Goal: Transaction & Acquisition: Book appointment/travel/reservation

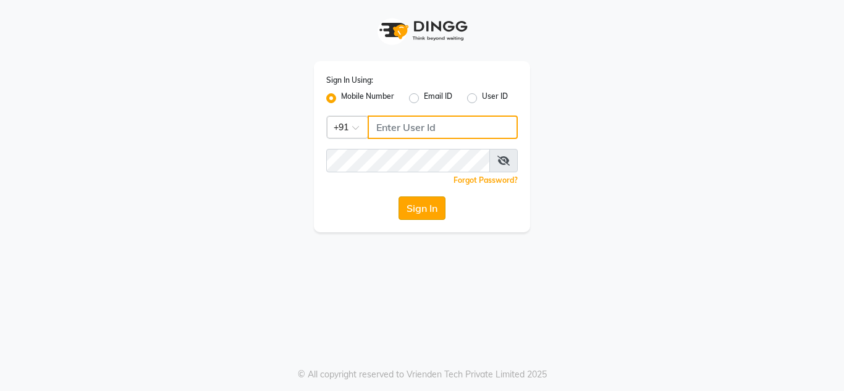
type input "8999659395"
click at [407, 213] on button "Sign In" at bounding box center [422, 208] width 47 height 23
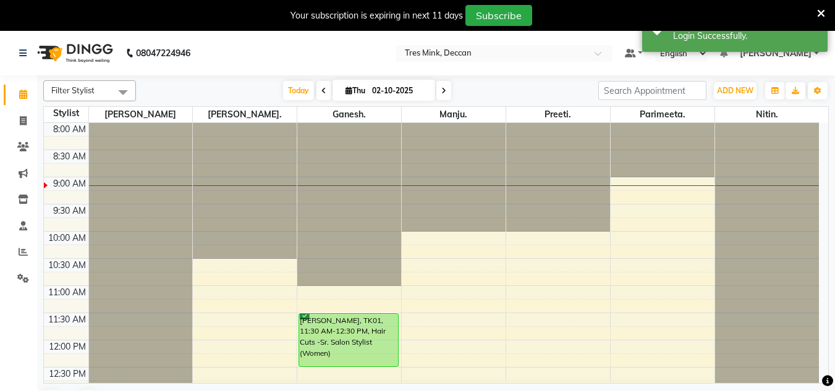
click at [821, 9] on icon at bounding box center [821, 13] width 8 height 11
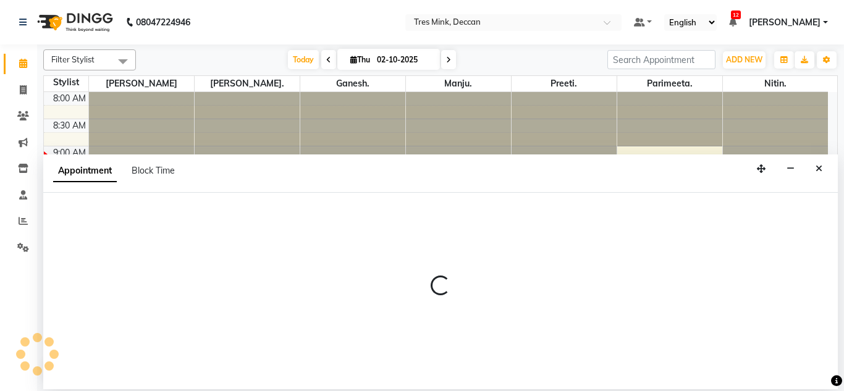
select select "59502"
select select "600"
select select "tentative"
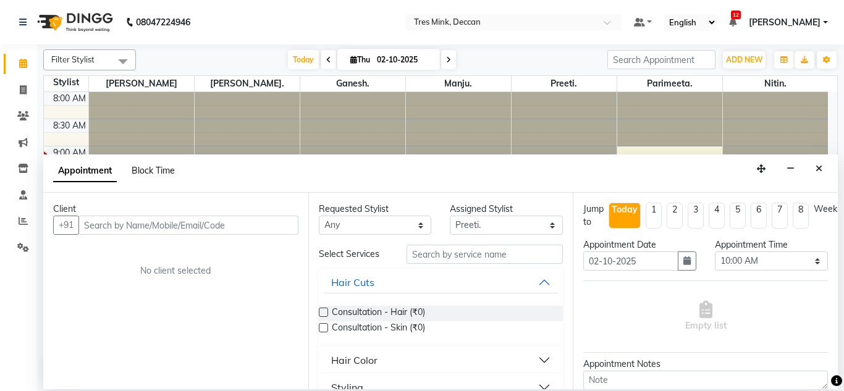
click at [146, 167] on span "Block Time" at bounding box center [153, 170] width 43 height 11
select select "59502"
select select "600"
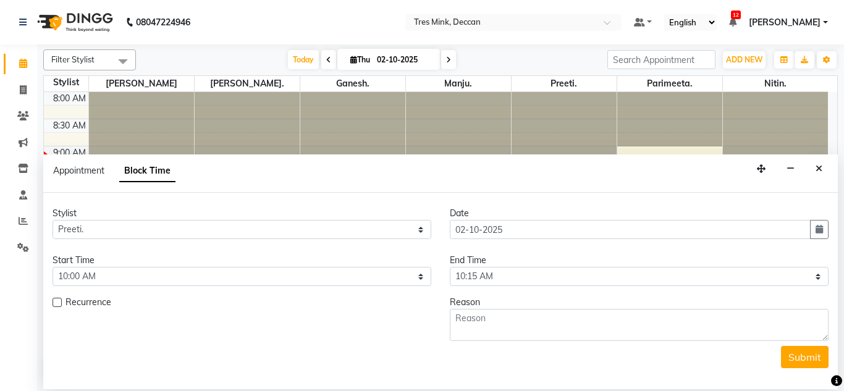
scroll to position [55, 0]
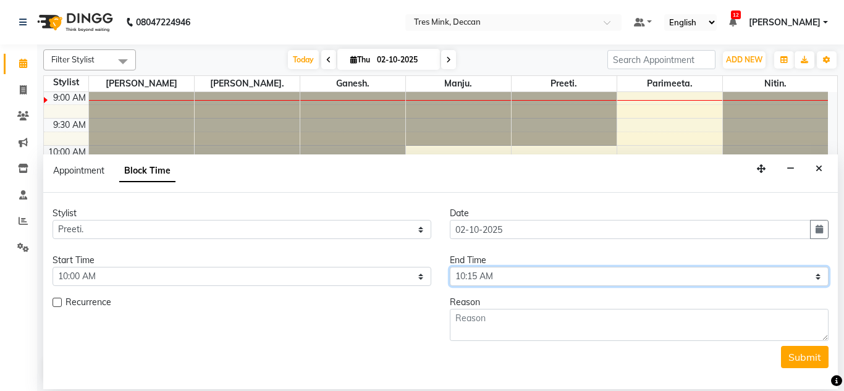
click at [483, 281] on select "Select 09:00 AM 09:15 AM 09:30 AM 09:45 AM 10:00 AM 10:15 AM 10:30 AM 10:45 AM …" at bounding box center [639, 276] width 379 height 19
select select "1200"
click at [450, 267] on select "Select 09:00 AM 09:15 AM 09:30 AM 09:45 AM 10:00 AM 10:15 AM 10:30 AM 10:45 AM …" at bounding box center [639, 276] width 379 height 19
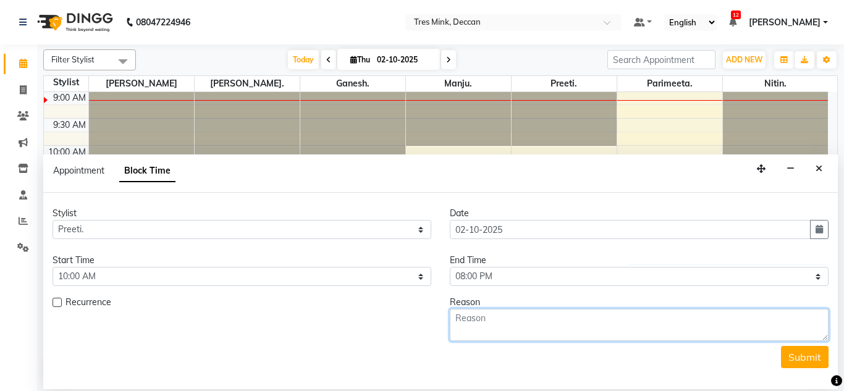
click at [477, 310] on textarea at bounding box center [639, 325] width 379 height 32
type textarea "leave"
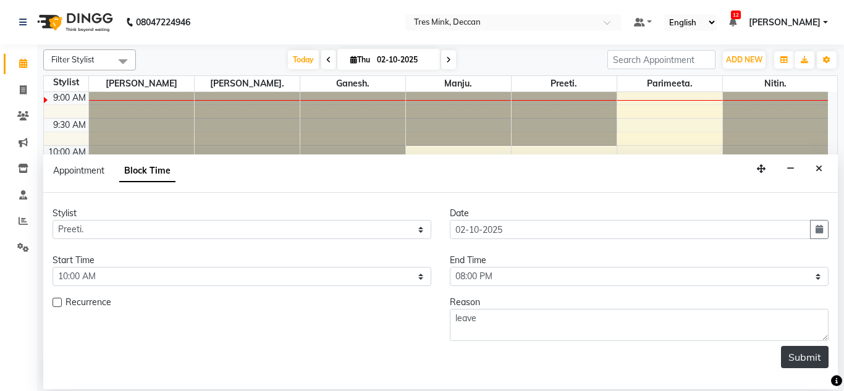
click at [794, 356] on button "Submit" at bounding box center [805, 357] width 48 height 22
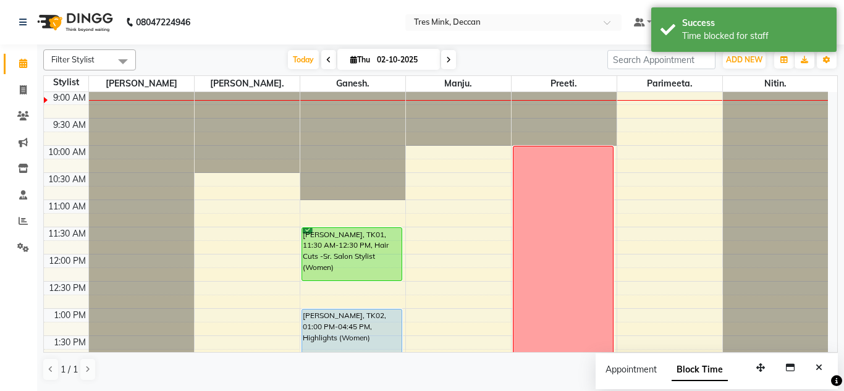
click at [446, 57] on icon at bounding box center [448, 59] width 5 height 7
type input "03-10-2025"
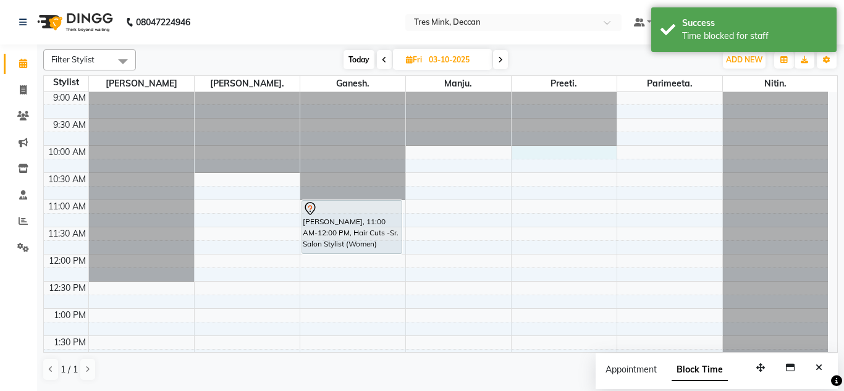
click at [536, 146] on div "8:00 AM 8:30 AM 9:00 AM 9:30 AM 10:00 AM 10:30 AM 11:00 AM 11:30 AM 12:00 PM 12…" at bounding box center [436, 390] width 784 height 706
select select "59502"
select select "600"
select select "tentative"
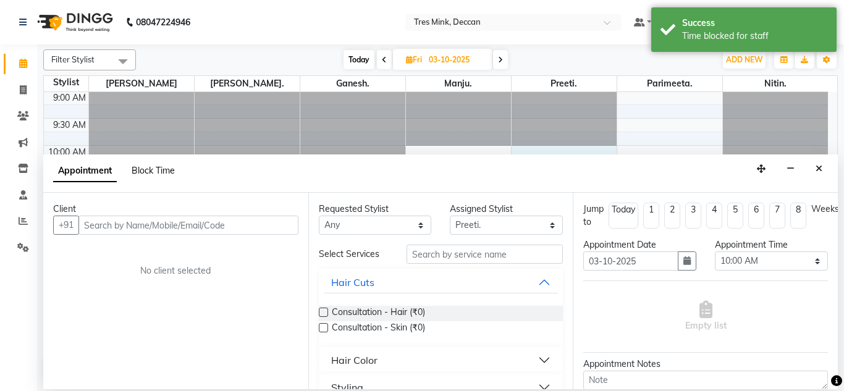
click at [153, 174] on span "Block Time" at bounding box center [153, 170] width 43 height 11
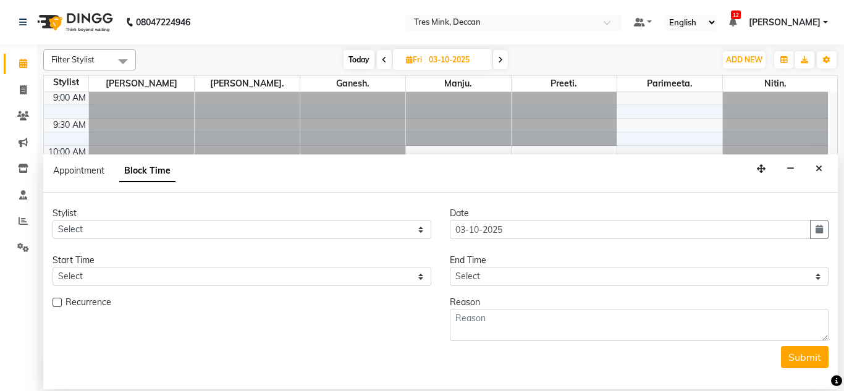
click at [823, 169] on button "Close" at bounding box center [819, 168] width 18 height 19
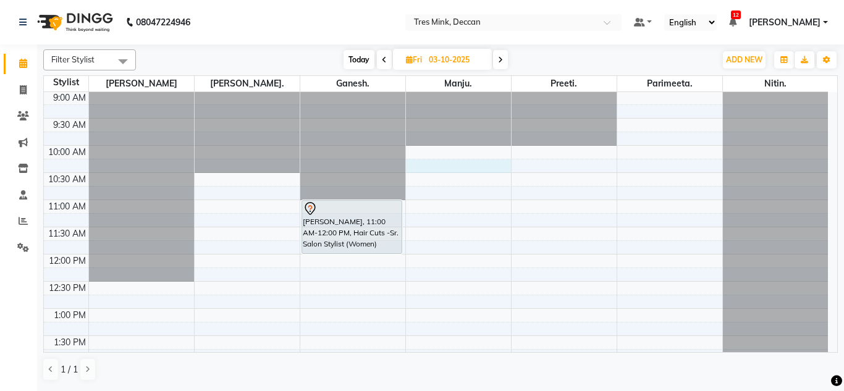
click at [451, 167] on div "8:00 AM 8:30 AM 9:00 AM 9:30 AM 10:00 AM 10:30 AM 11:00 AM 11:30 AM 12:00 PM 12…" at bounding box center [436, 390] width 784 height 706
select select "61556"
select select "615"
select select "tentative"
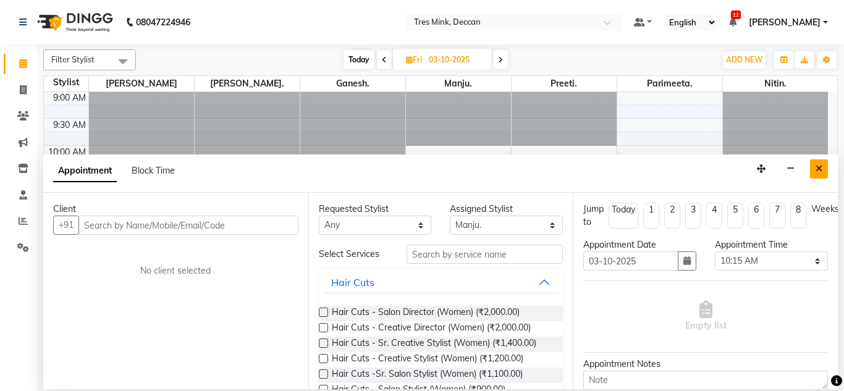
click at [821, 167] on icon "Close" at bounding box center [819, 168] width 7 height 9
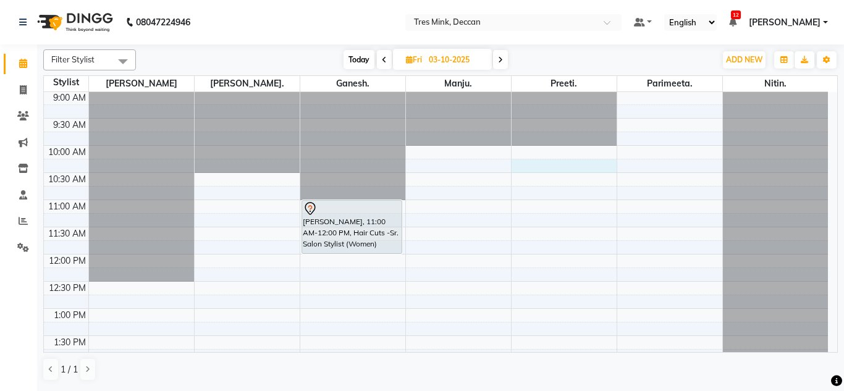
click at [549, 170] on div "8:00 AM 8:30 AM 9:00 AM 9:30 AM 10:00 AM 10:30 AM 11:00 AM 11:30 AM 12:00 PM 12…" at bounding box center [436, 390] width 784 height 706
select select "59502"
select select "615"
select select "tentative"
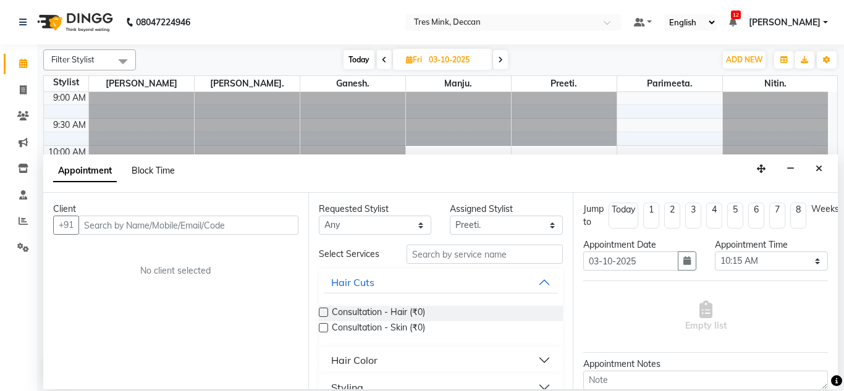
click at [147, 172] on span "Block Time" at bounding box center [153, 170] width 43 height 11
select select "59502"
select select "615"
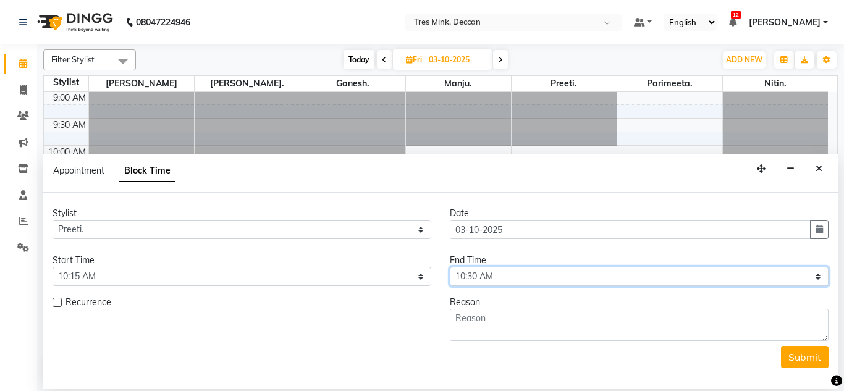
click at [487, 278] on select "Select 09:00 AM 09:15 AM 09:30 AM 09:45 AM 10:00 AM 10:15 AM 10:30 AM 10:45 AM …" at bounding box center [639, 276] width 379 height 19
select select "1200"
click at [450, 267] on select "Select 09:00 AM 09:15 AM 09:30 AM 09:45 AM 10:00 AM 10:15 AM 10:30 AM 10:45 AM …" at bounding box center [639, 276] width 379 height 19
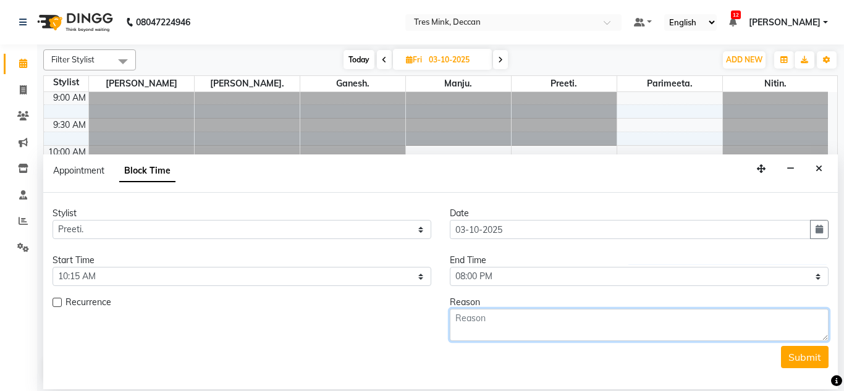
click at [462, 326] on textarea at bounding box center [639, 325] width 379 height 32
type textarea "leave"
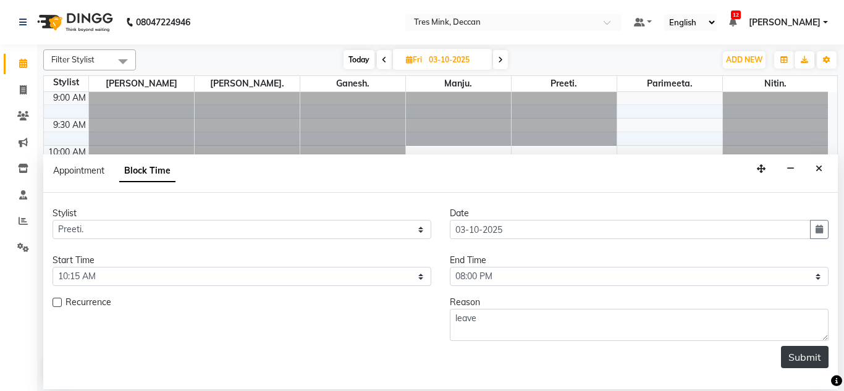
click at [795, 363] on button "Submit" at bounding box center [805, 357] width 48 height 22
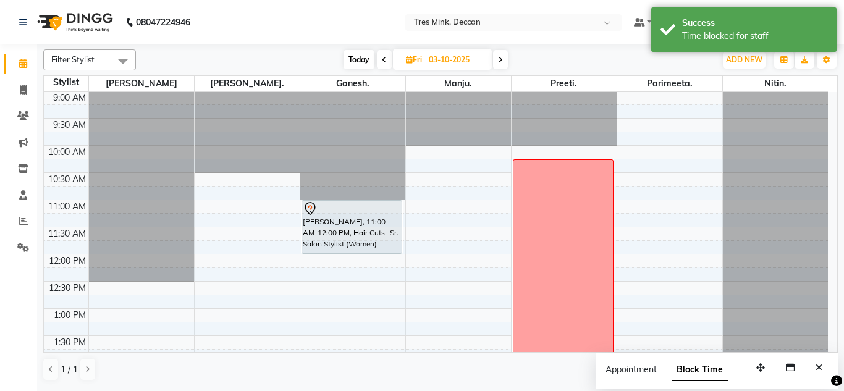
click at [366, 59] on span "Today" at bounding box center [359, 59] width 31 height 19
type input "02-10-2025"
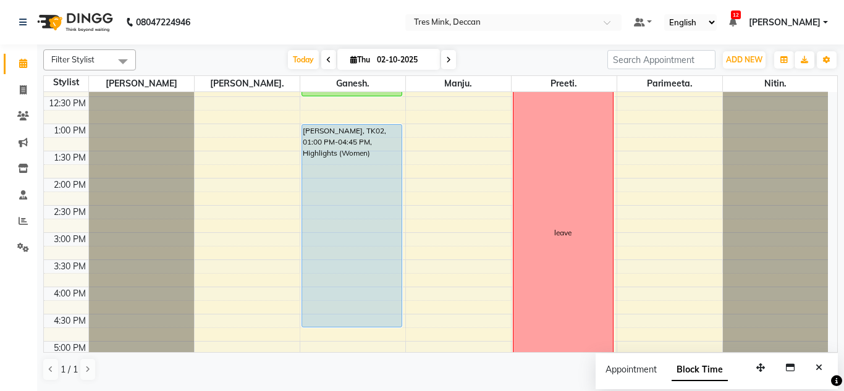
scroll to position [240, 0]
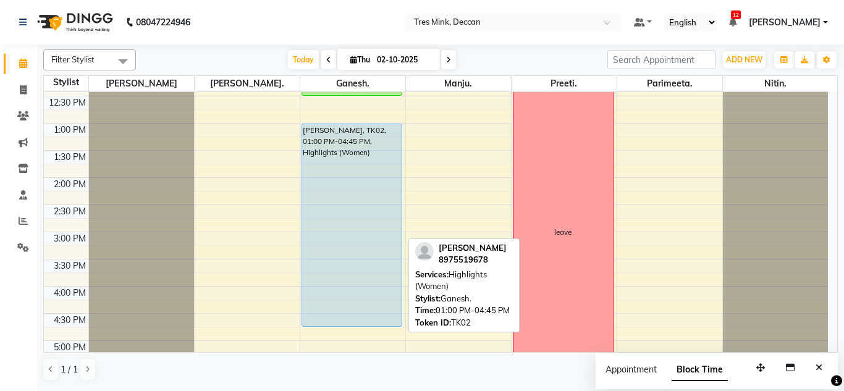
drag, startPoint x: 357, startPoint y: 328, endPoint x: 371, endPoint y: 125, distance: 203.9
click at [371, 125] on link "[PERSON_NAME], TK02, 01:00 PM-04:45 PM, Highlights (Women)" at bounding box center [352, 225] width 101 height 203
select select "5"
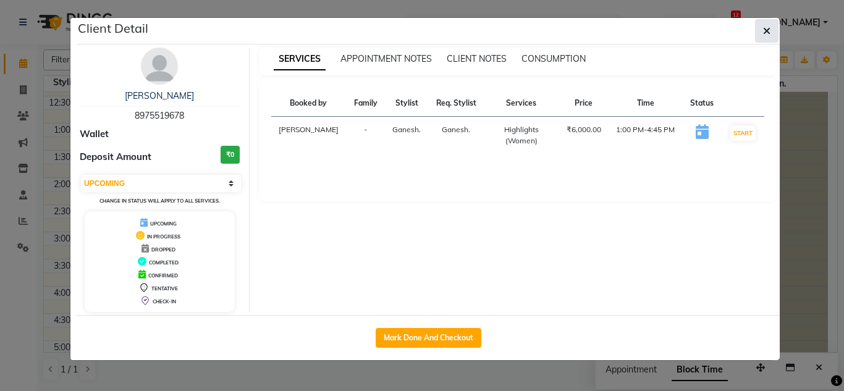
click at [759, 33] on button "button" at bounding box center [766, 30] width 23 height 23
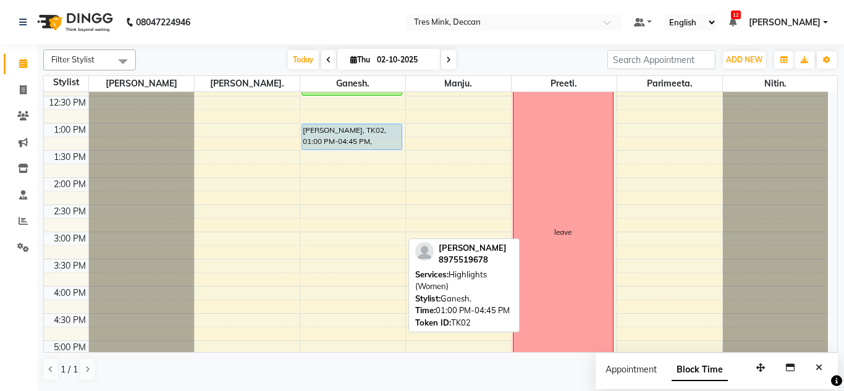
drag, startPoint x: 333, startPoint y: 324, endPoint x: 344, endPoint y: 143, distance: 182.1
click at [344, 143] on div "[PERSON_NAME], TK01, 11:30 AM-12:30 PM, Hair Cuts -Sr. Salon Stylist (Women) [P…" at bounding box center [352, 205] width 105 height 706
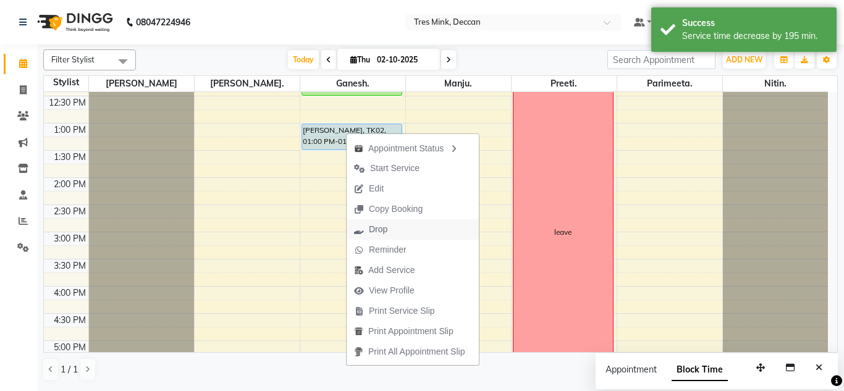
click at [384, 230] on span "Drop" at bounding box center [378, 229] width 19 height 13
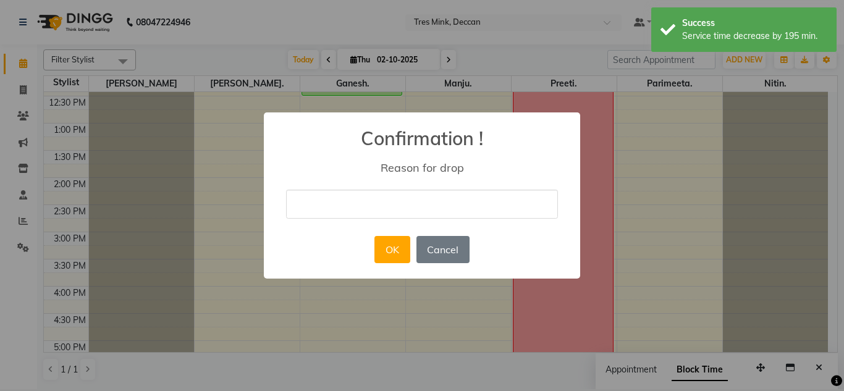
click at [376, 213] on input "text" at bounding box center [422, 204] width 272 height 29
type input "no show"
click at [389, 259] on button "OK" at bounding box center [392, 249] width 35 height 27
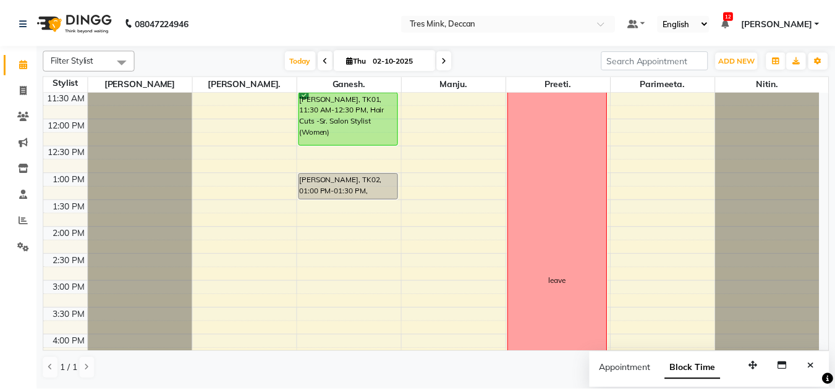
scroll to position [446, 0]
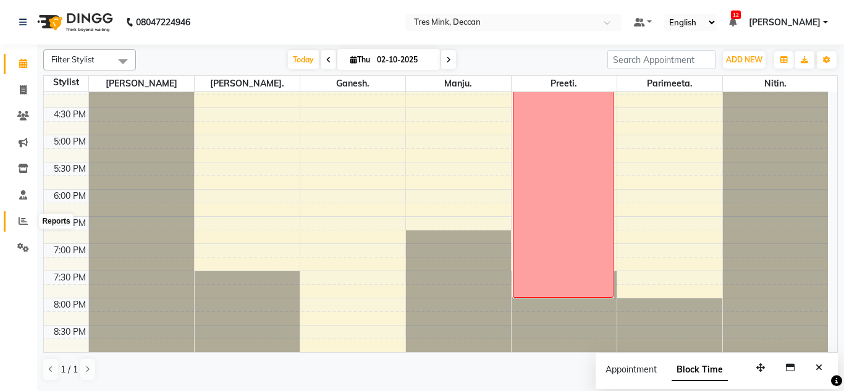
click at [23, 218] on icon at bounding box center [23, 220] width 9 height 9
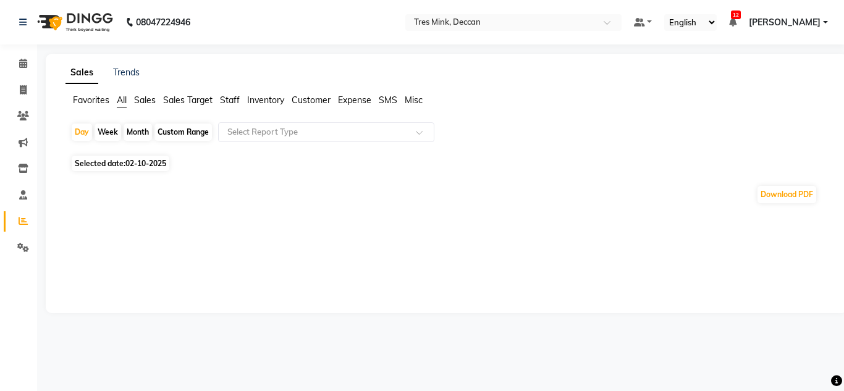
click at [143, 138] on div "Month" at bounding box center [138, 132] width 28 height 17
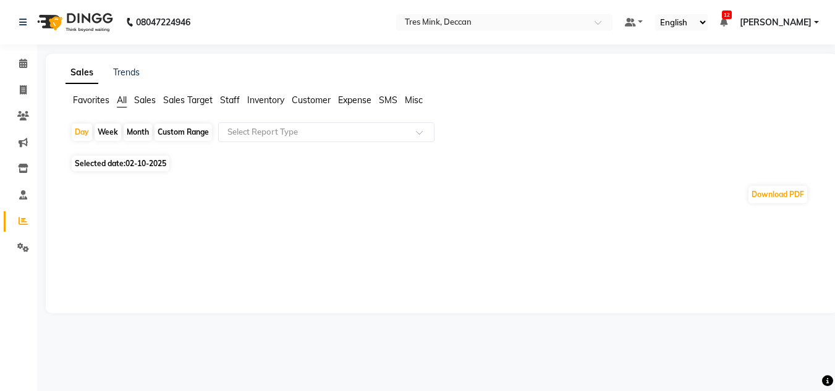
select select "10"
select select "2025"
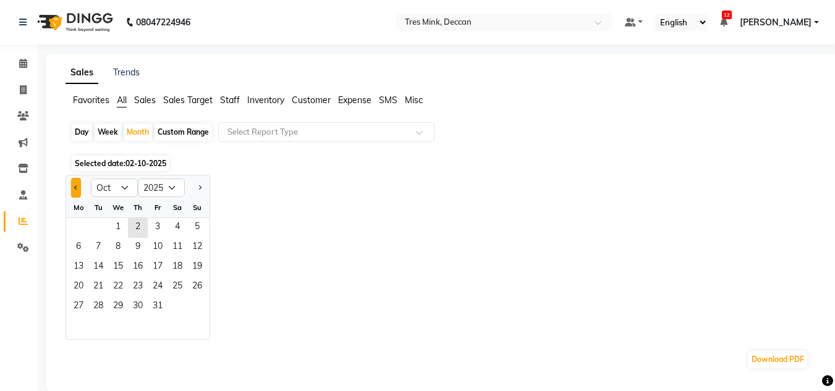
click at [75, 190] on button "Previous month" at bounding box center [76, 188] width 10 height 20
select select "9"
click at [84, 229] on span "1" at bounding box center [79, 228] width 20 height 20
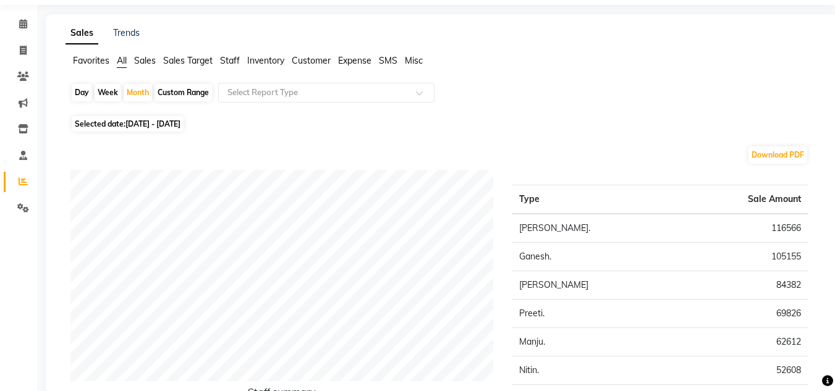
scroll to position [62, 0]
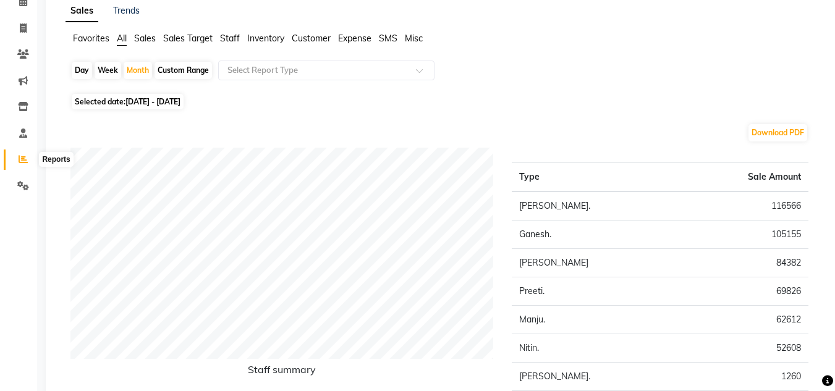
click at [20, 159] on icon at bounding box center [23, 159] width 9 height 9
click at [99, 36] on span "Favorites" at bounding box center [91, 38] width 36 height 11
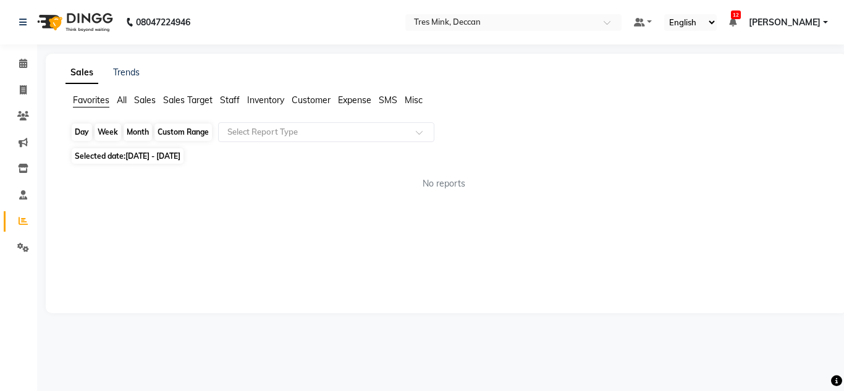
click at [148, 134] on div "Month" at bounding box center [138, 132] width 28 height 17
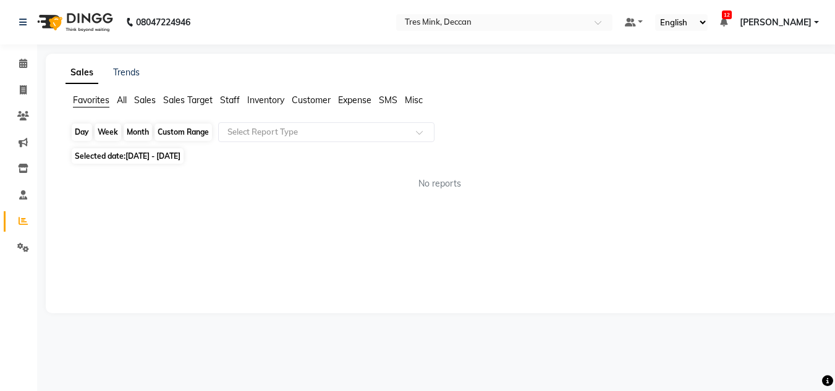
select select "9"
select select "2025"
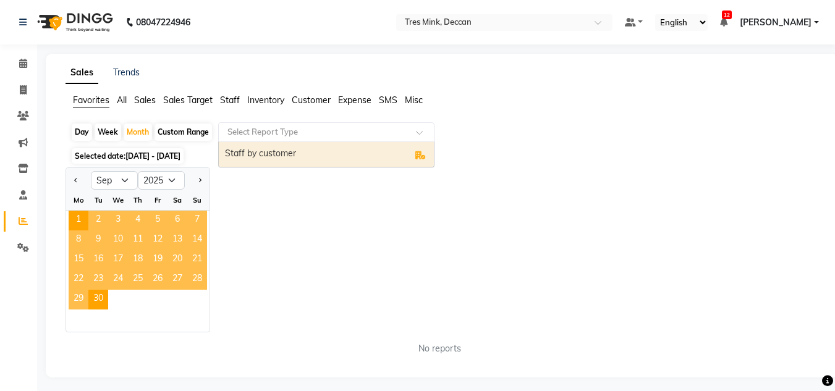
click at [292, 123] on div "Select Report Type" at bounding box center [326, 132] width 216 height 20
click at [282, 148] on div "Staff by customer" at bounding box center [326, 154] width 215 height 25
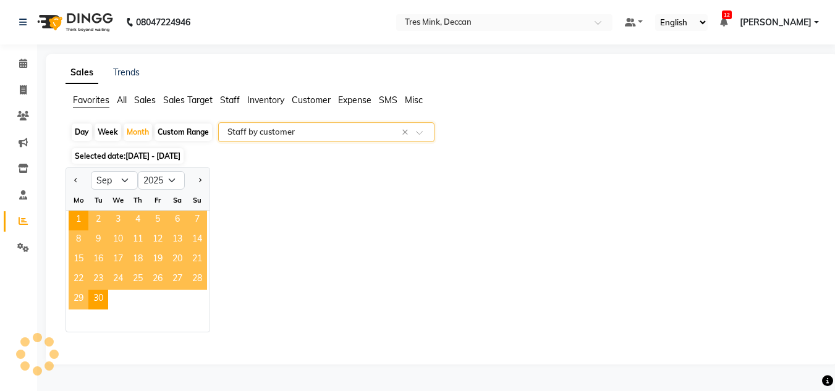
select select "filtered_report"
select select "pdf"
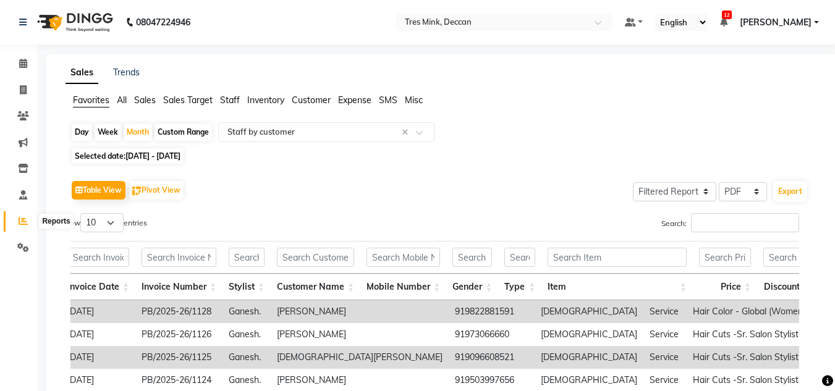
click at [28, 228] on link "Reports" at bounding box center [19, 221] width 30 height 20
click at [20, 64] on icon at bounding box center [23, 63] width 8 height 9
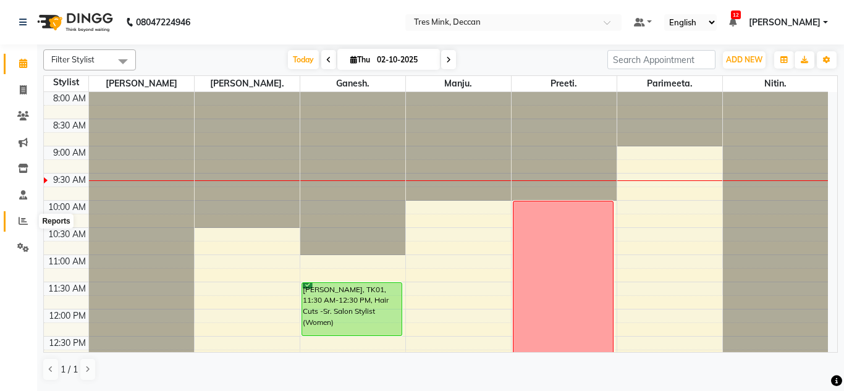
click at [30, 222] on span at bounding box center [23, 221] width 22 height 14
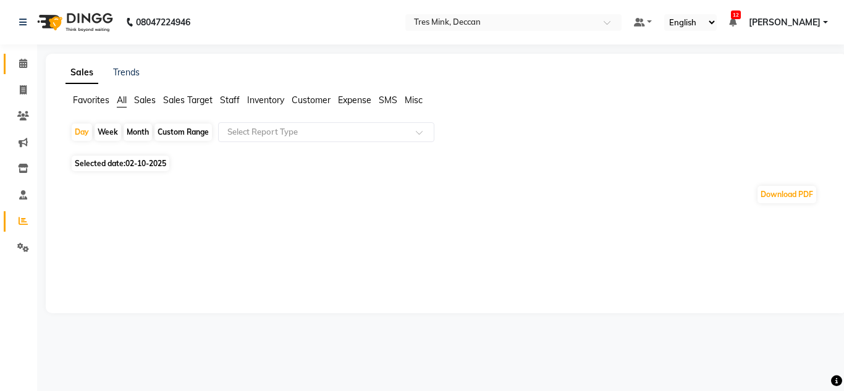
click at [23, 56] on link "Calendar" at bounding box center [19, 64] width 30 height 20
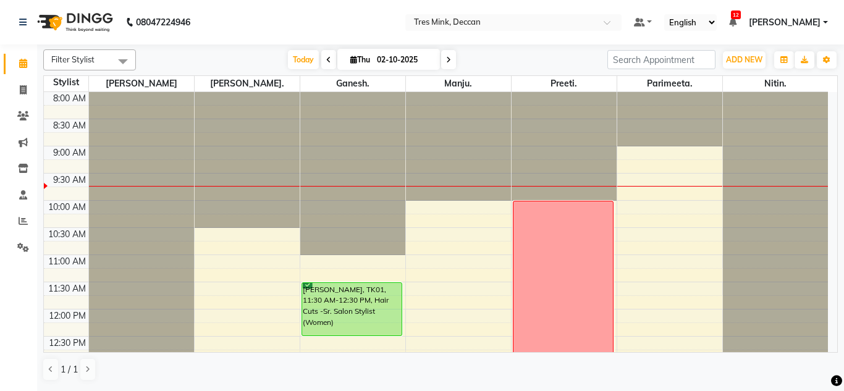
click at [1, 201] on li "Staff" at bounding box center [18, 195] width 37 height 27
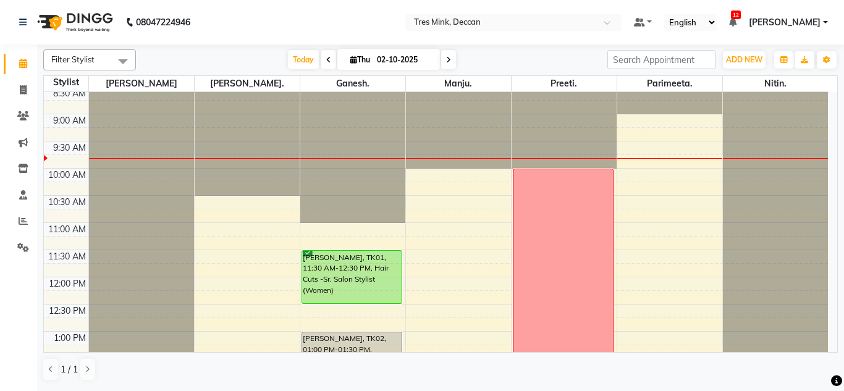
scroll to position [62, 0]
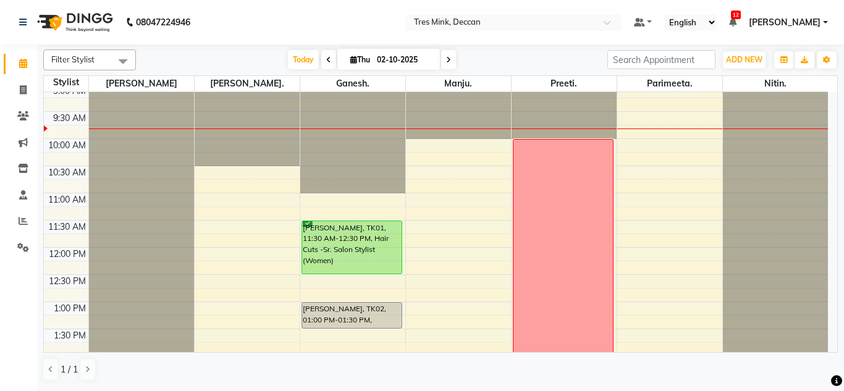
click at [554, 30] on div at bounding box center [564, 30] width 105 height 0
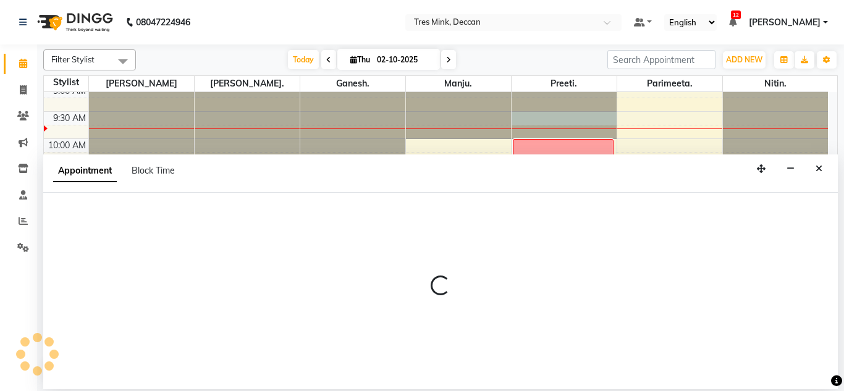
select select "59502"
select select "570"
select select "tentative"
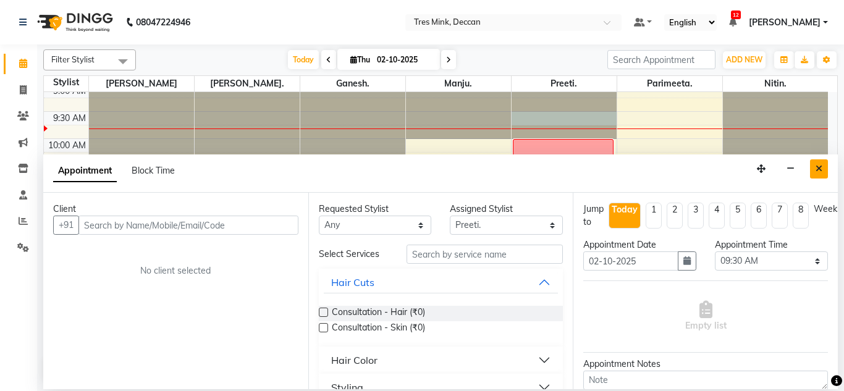
click at [821, 169] on icon "Close" at bounding box center [819, 168] width 7 height 9
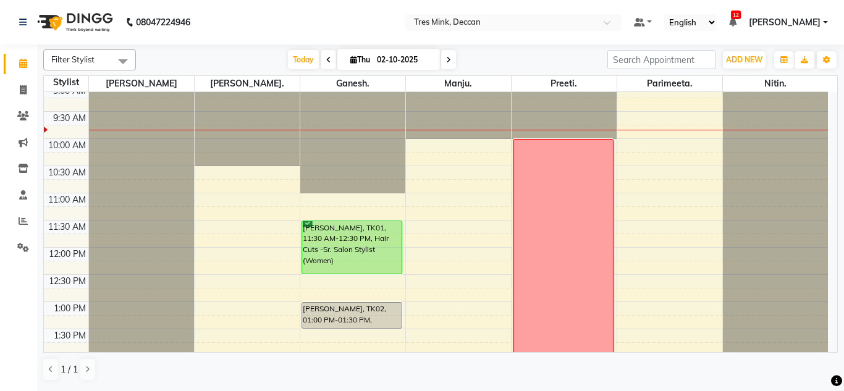
click at [426, 205] on div "8:00 AM 8:30 AM 9:00 AM 9:30 AM 10:00 AM 10:30 AM 11:00 AM 11:30 AM 12:00 PM 12…" at bounding box center [436, 383] width 784 height 706
select select "61556"
select select "660"
select select "tentative"
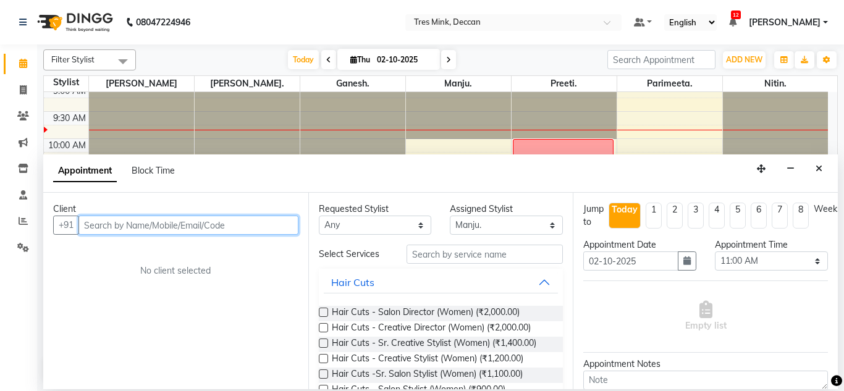
click at [164, 216] on input "text" at bounding box center [188, 225] width 220 height 19
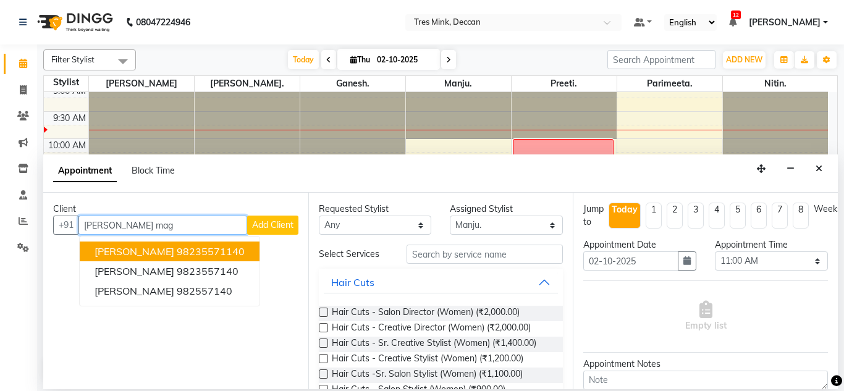
click at [177, 248] on ngb-highlight "98235571140" at bounding box center [211, 251] width 68 height 12
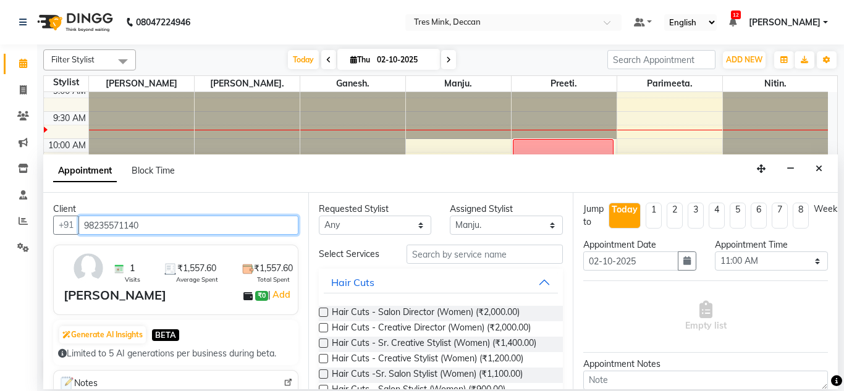
type input "98235571140"
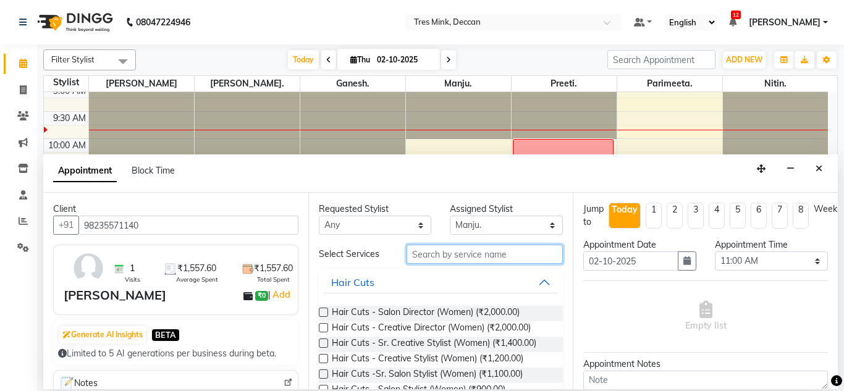
click at [472, 263] on input "text" at bounding box center [485, 254] width 157 height 19
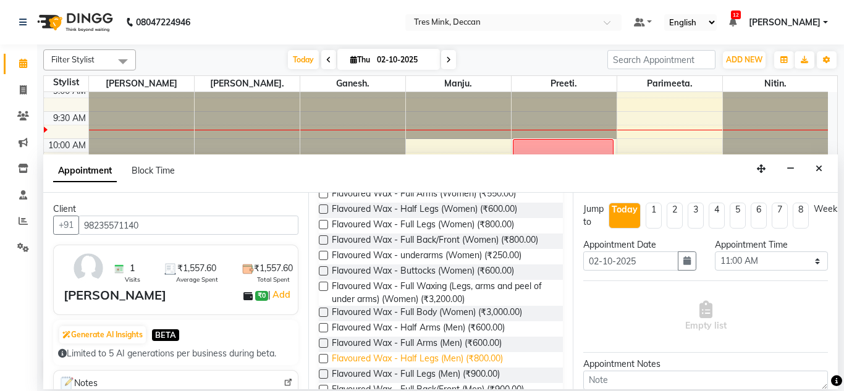
scroll to position [63, 0]
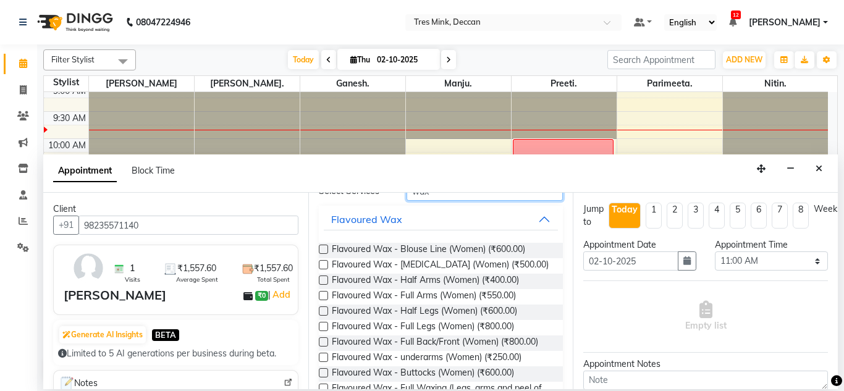
type input "wax"
click at [323, 292] on label at bounding box center [323, 295] width 9 height 9
click at [323, 293] on input "checkbox" at bounding box center [323, 297] width 8 height 8
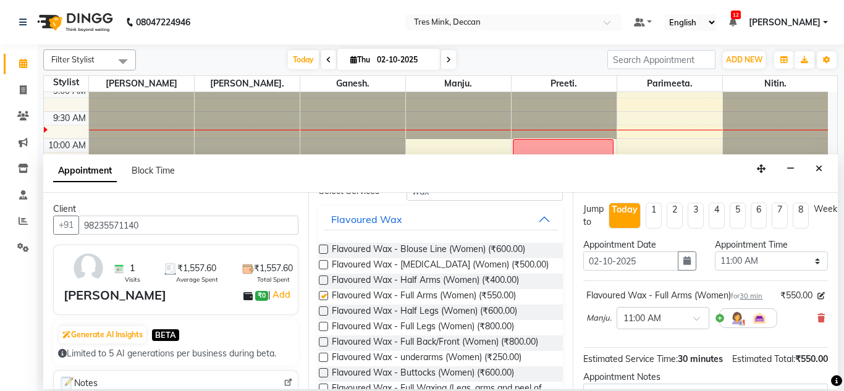
checkbox input "false"
click at [326, 313] on label at bounding box center [323, 311] width 9 height 9
click at [326, 313] on input "checkbox" at bounding box center [323, 312] width 8 height 8
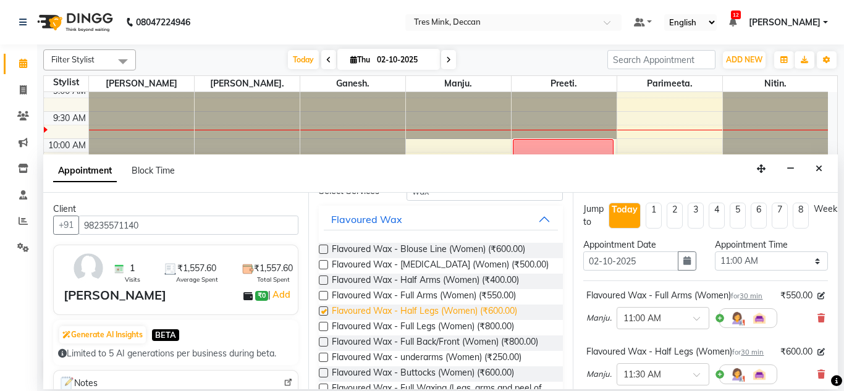
checkbox input "false"
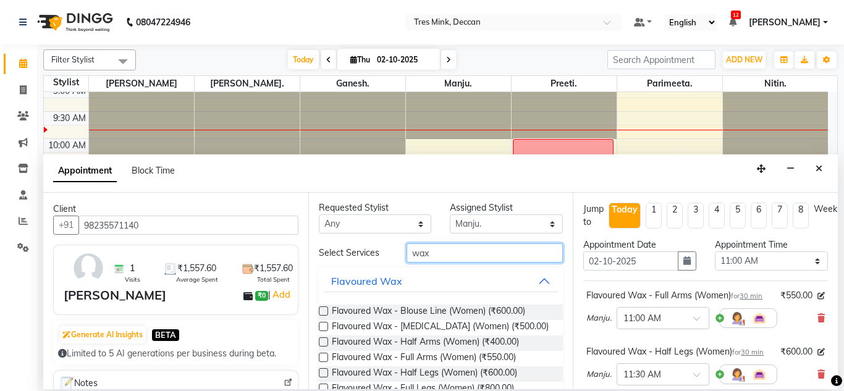
click at [436, 250] on input "wax" at bounding box center [485, 253] width 157 height 19
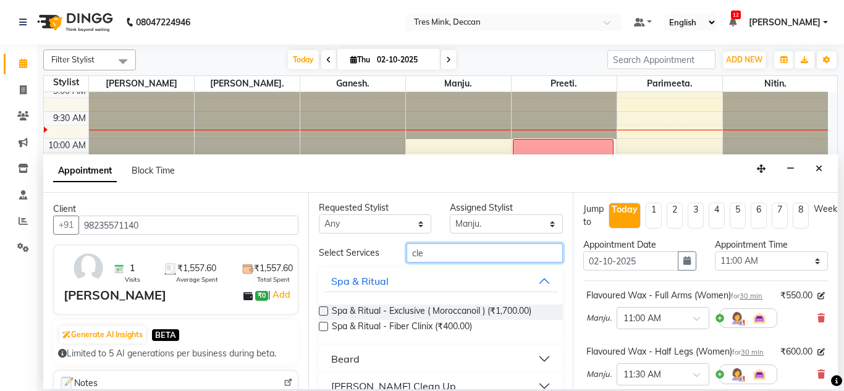
scroll to position [0, 0]
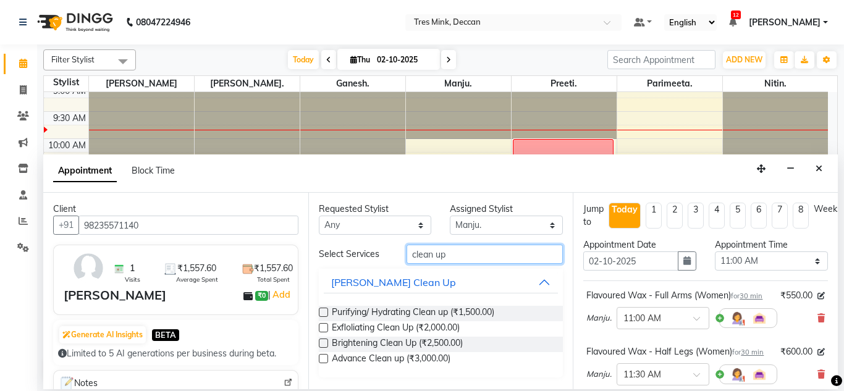
type input "clean up"
click at [323, 315] on label at bounding box center [323, 312] width 9 height 9
click at [323, 315] on input "checkbox" at bounding box center [323, 314] width 8 height 8
checkbox input "false"
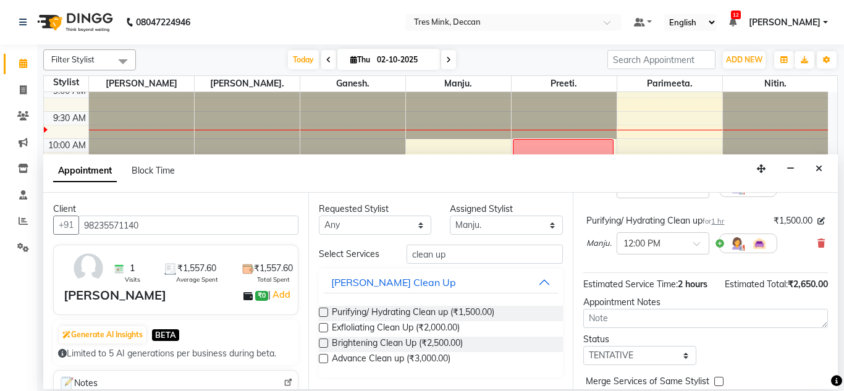
scroll to position [247, 0]
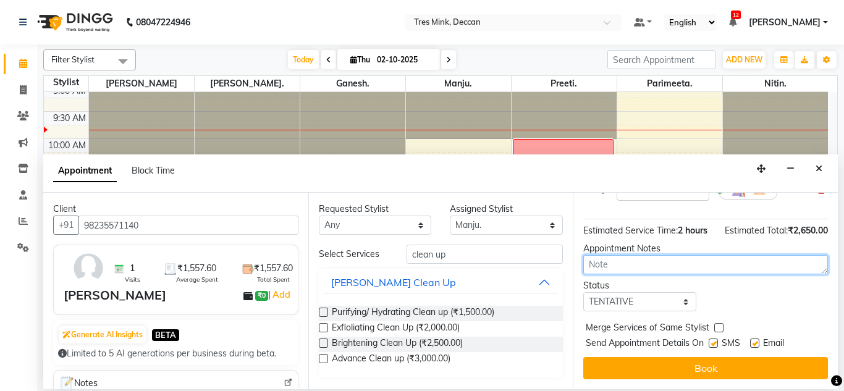
click at [622, 274] on textarea at bounding box center [705, 264] width 245 height 19
type textarea "parimeeta 9-50"
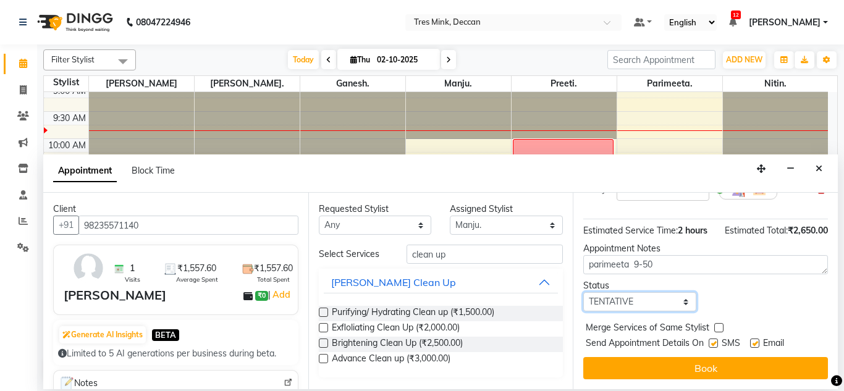
click at [634, 312] on select "Select TENTATIVE CONFIRM CHECK-IN UPCOMING" at bounding box center [639, 301] width 113 height 19
select select "confirm booking"
click at [583, 312] on select "Select TENTATIVE CONFIRM CHECK-IN UPCOMING" at bounding box center [639, 301] width 113 height 19
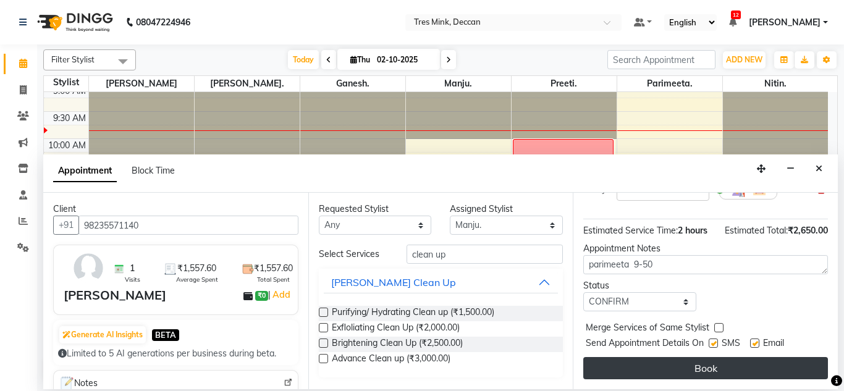
click at [613, 362] on button "Book" at bounding box center [705, 368] width 245 height 22
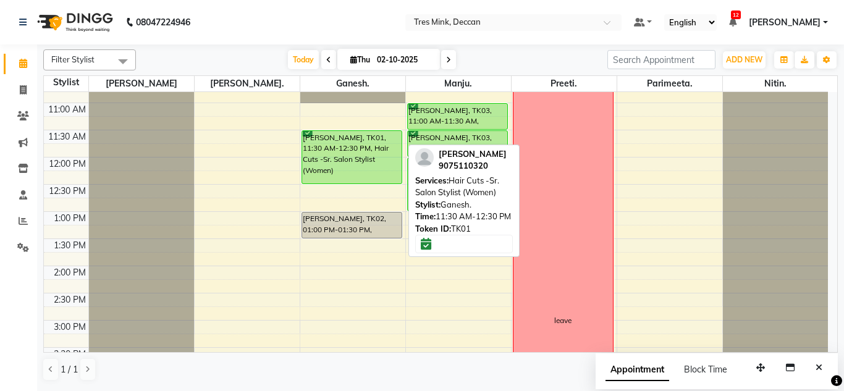
scroll to position [124, 0]
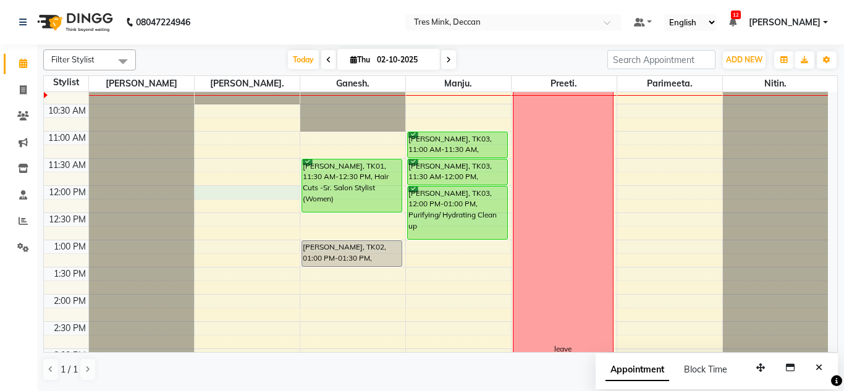
click at [215, 195] on div "8:00 AM 8:30 AM 9:00 AM 9:30 AM 10:00 AM 10:30 AM 11:00 AM 11:30 AM 12:00 PM 12…" at bounding box center [436, 321] width 784 height 706
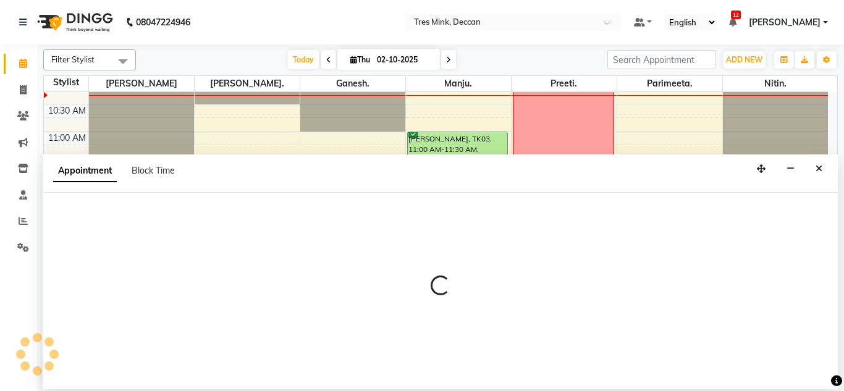
select select "59499"
select select "tentative"
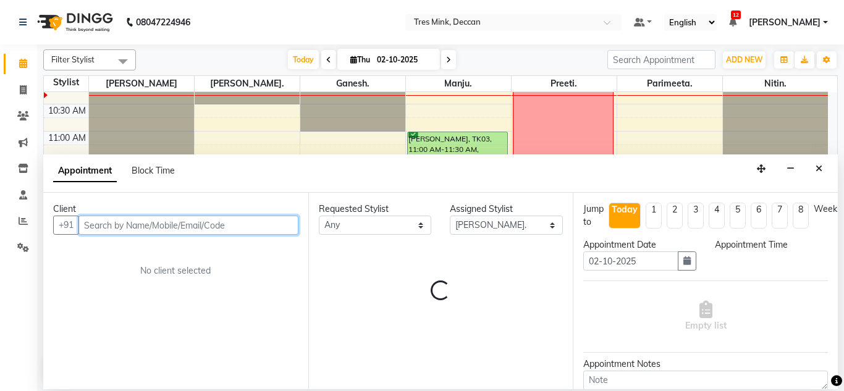
select select "720"
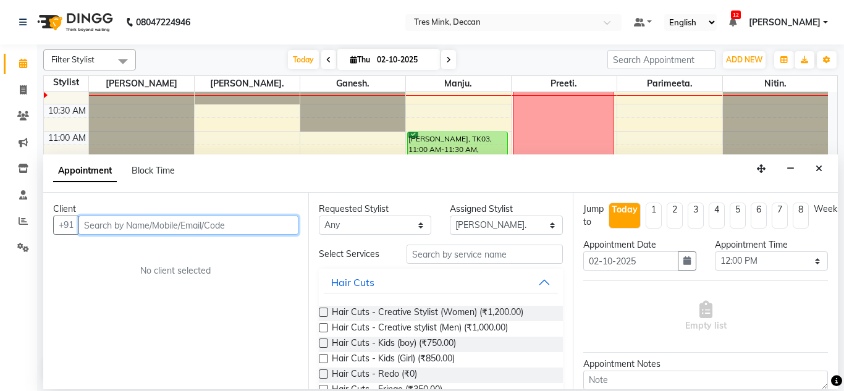
click at [87, 227] on input "text" at bounding box center [188, 225] width 220 height 19
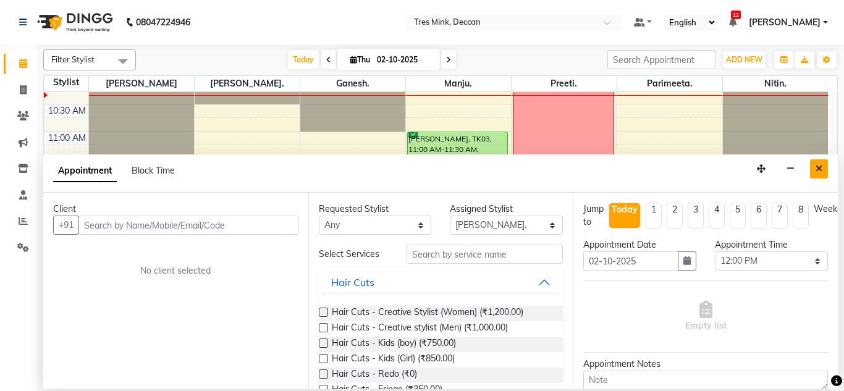
click at [822, 169] on icon "Close" at bounding box center [819, 168] width 7 height 9
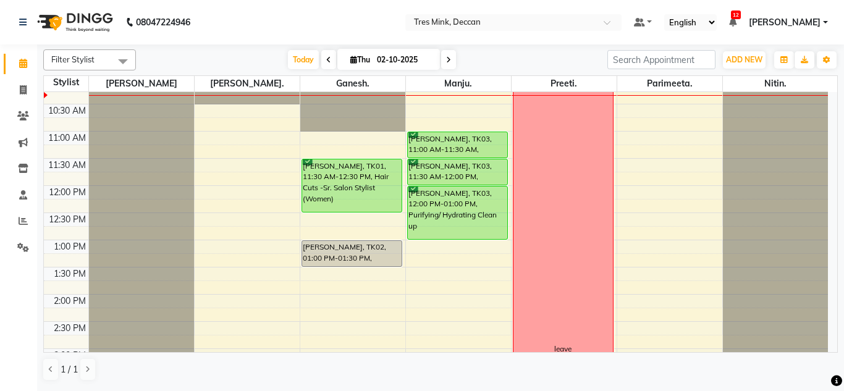
click at [206, 192] on div "8:00 AM 8:30 AM 9:00 AM 9:30 AM 10:00 AM 10:30 AM 11:00 AM 11:30 AM 12:00 PM 12…" at bounding box center [436, 321] width 784 height 706
select select "59499"
select select "720"
select select "tentative"
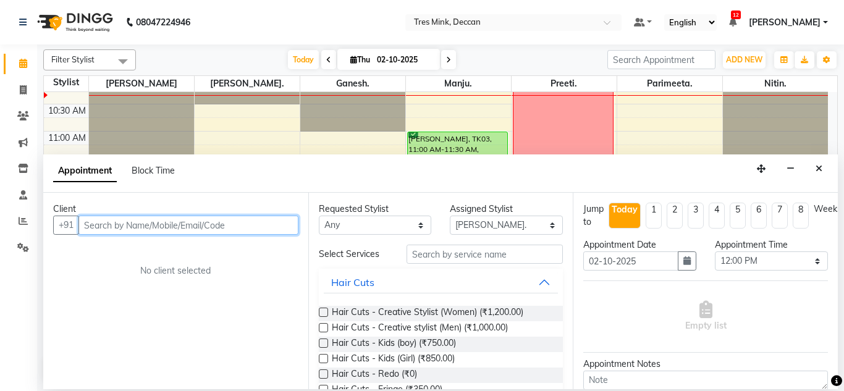
click at [169, 221] on input "text" at bounding box center [188, 225] width 220 height 19
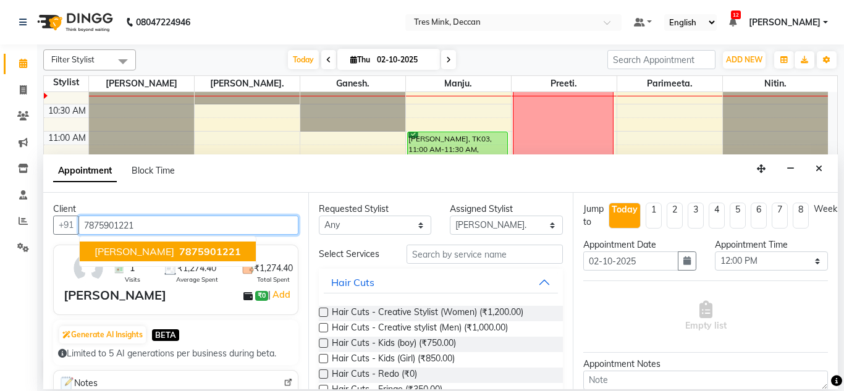
click at [123, 258] on span "[PERSON_NAME]" at bounding box center [135, 251] width 80 height 12
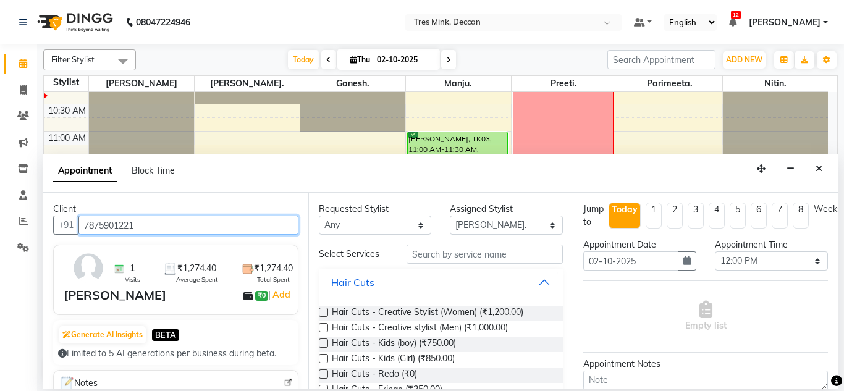
type input "7875901221"
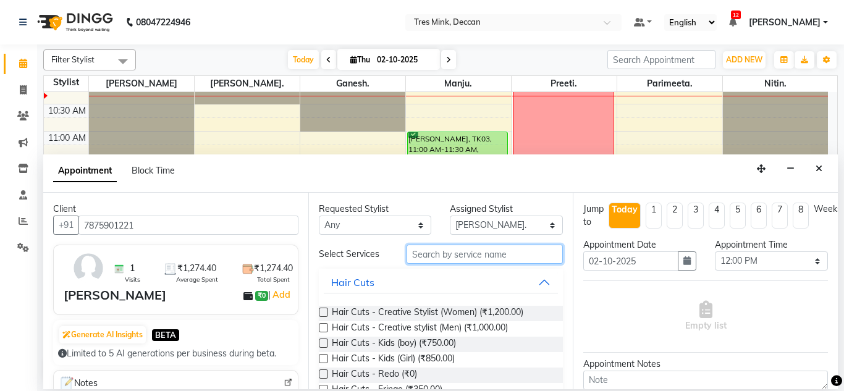
click at [470, 257] on input "text" at bounding box center [485, 254] width 157 height 19
click at [452, 263] on input "text" at bounding box center [485, 254] width 157 height 19
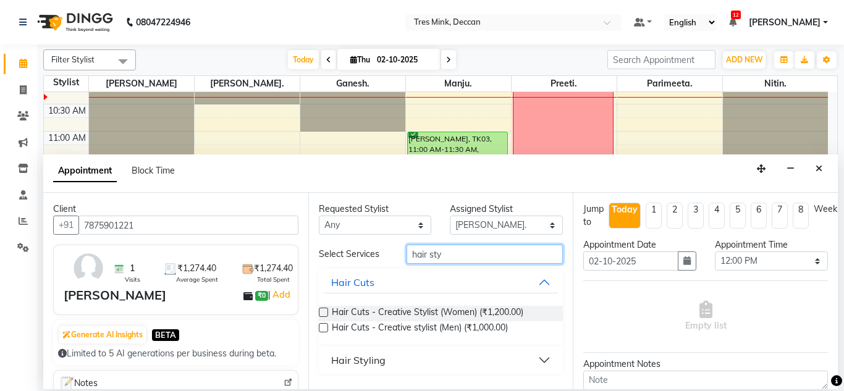
type input "hair sty"
click at [386, 362] on button "Hair Styling" at bounding box center [441, 360] width 235 height 22
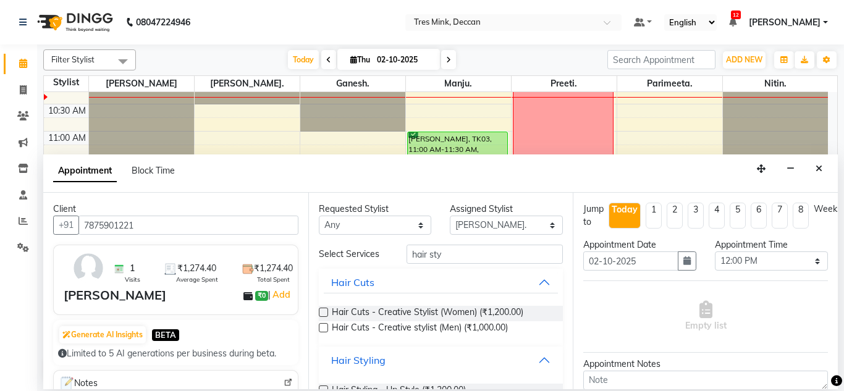
scroll to position [45, 0]
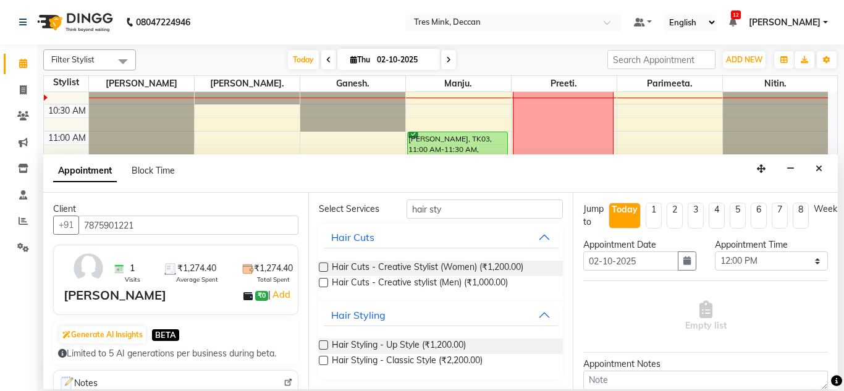
click at [326, 343] on label at bounding box center [323, 345] width 9 height 9
click at [326, 343] on input "checkbox" at bounding box center [323, 346] width 8 height 8
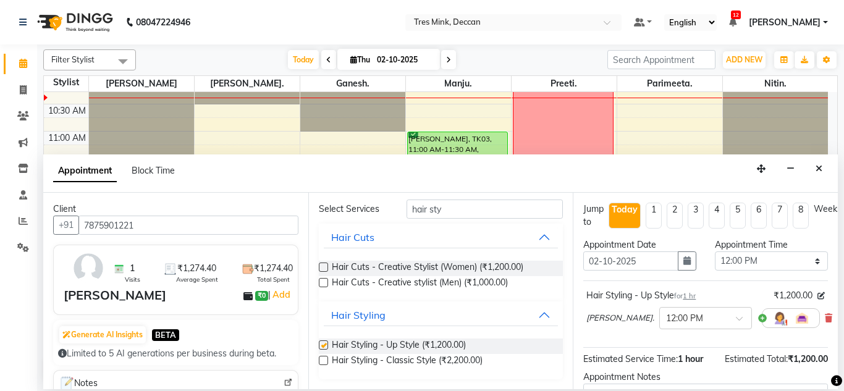
checkbox input "false"
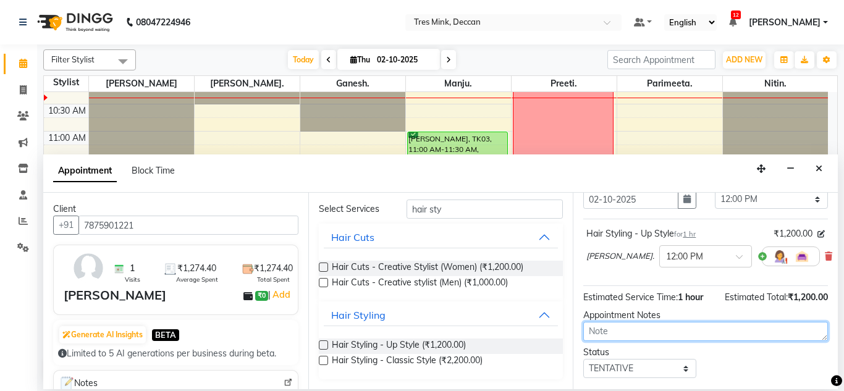
click at [616, 331] on textarea at bounding box center [705, 331] width 245 height 19
type textarea "parimeeta 10-23"
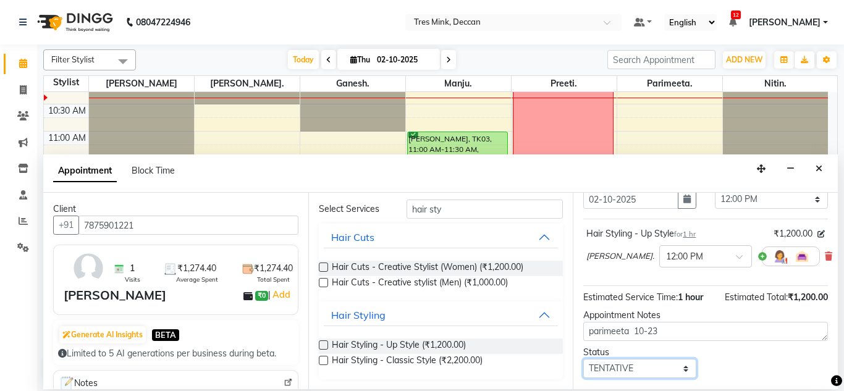
click at [606, 369] on select "Select TENTATIVE CONFIRM CHECK-IN UPCOMING" at bounding box center [639, 368] width 113 height 19
select select "confirm booking"
click at [583, 359] on select "Select TENTATIVE CONFIRM CHECK-IN UPCOMING" at bounding box center [639, 368] width 113 height 19
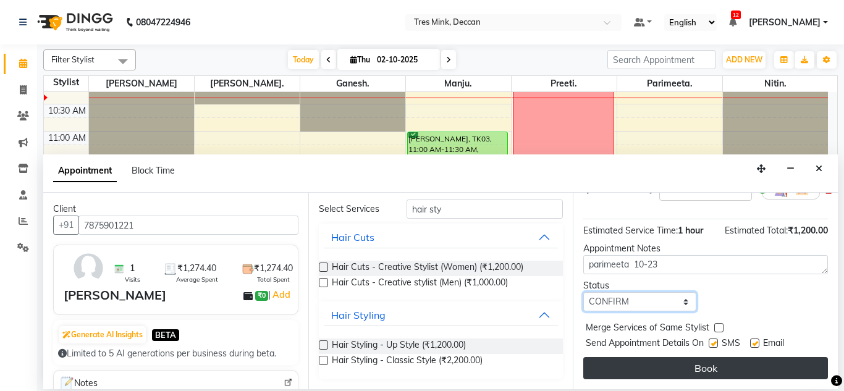
scroll to position [138, 0]
click at [611, 357] on button "Book" at bounding box center [705, 368] width 245 height 22
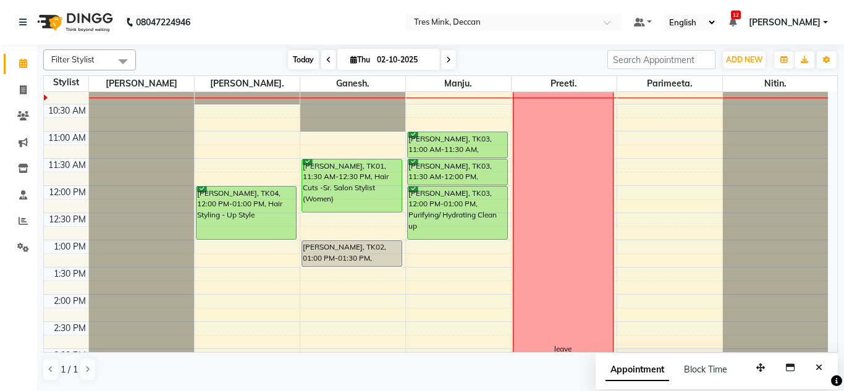
click at [288, 54] on span "Today" at bounding box center [303, 59] width 31 height 19
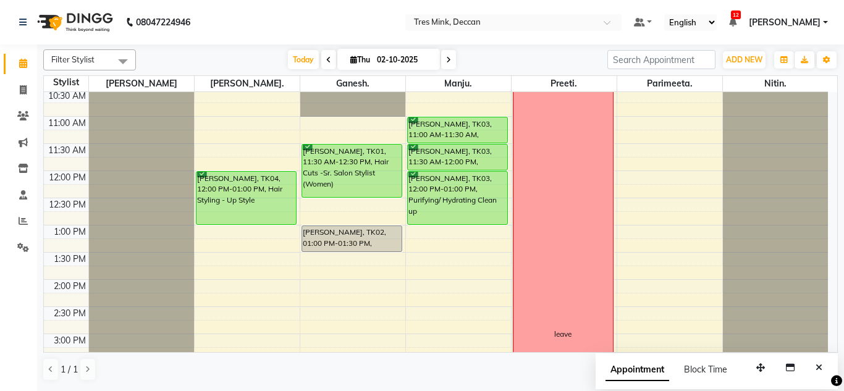
scroll to position [109, 0]
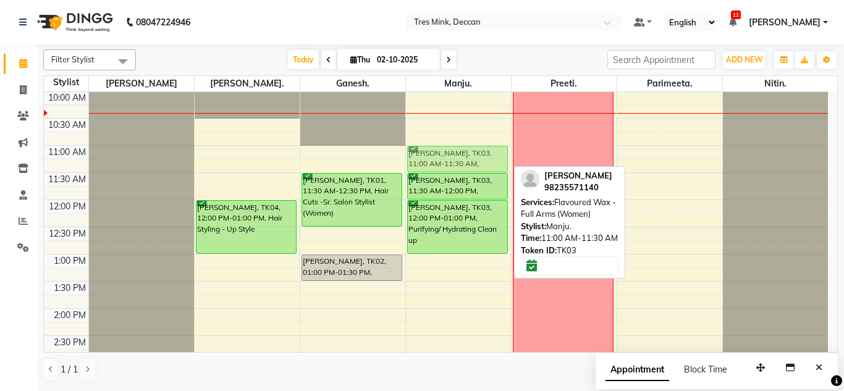
click at [446, 163] on div "[PERSON_NAME], TK03, 11:00 AM-11:30 AM, Flavoured Wax - Full Arms (Women) [PERS…" at bounding box center [458, 336] width 105 height 706
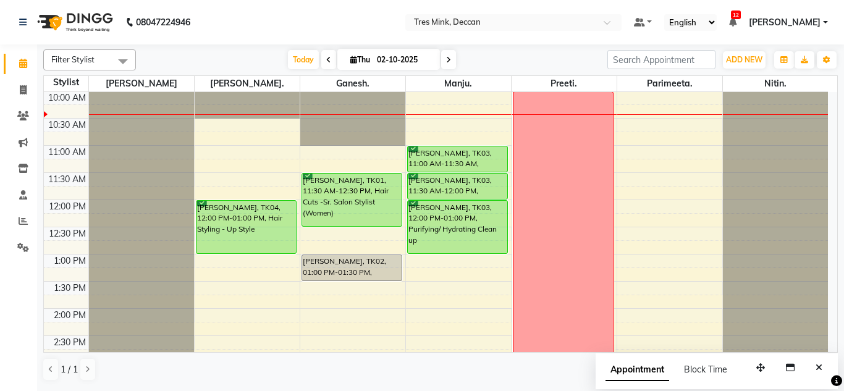
click at [316, 57] on div "Today Thu 02-10-2025" at bounding box center [372, 60] width 171 height 19
click at [326, 61] on icon at bounding box center [328, 59] width 5 height 7
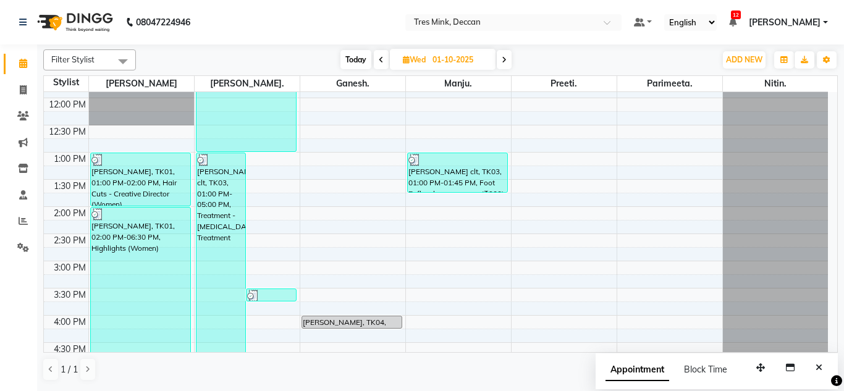
scroll to position [233, 0]
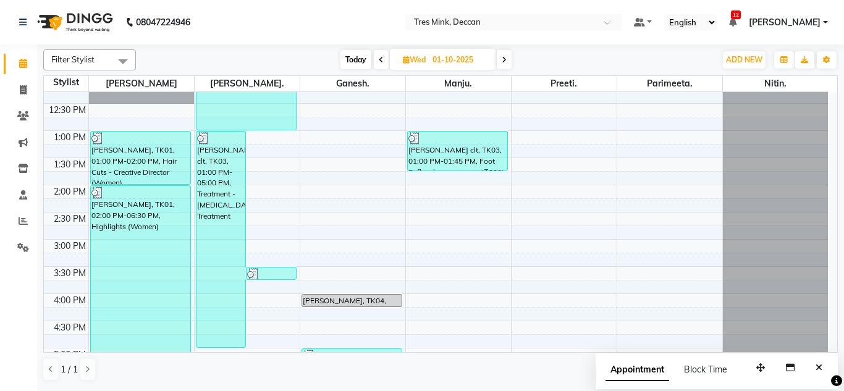
click at [357, 57] on span "Today" at bounding box center [356, 59] width 31 height 19
type input "02-10-2025"
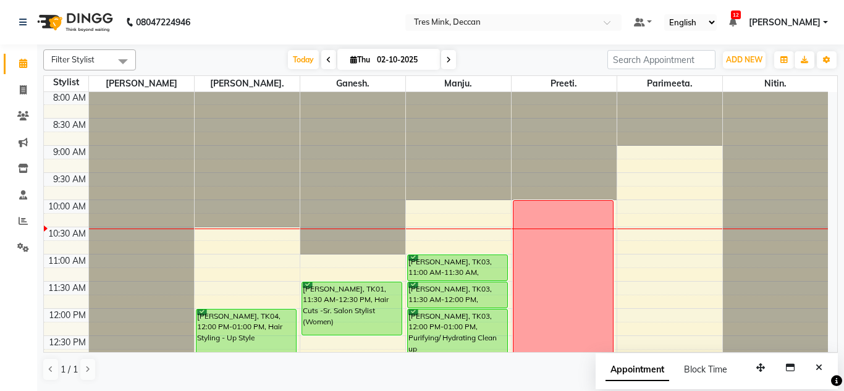
scroll to position [0, 0]
